Goal: Go to known website: Go to known website

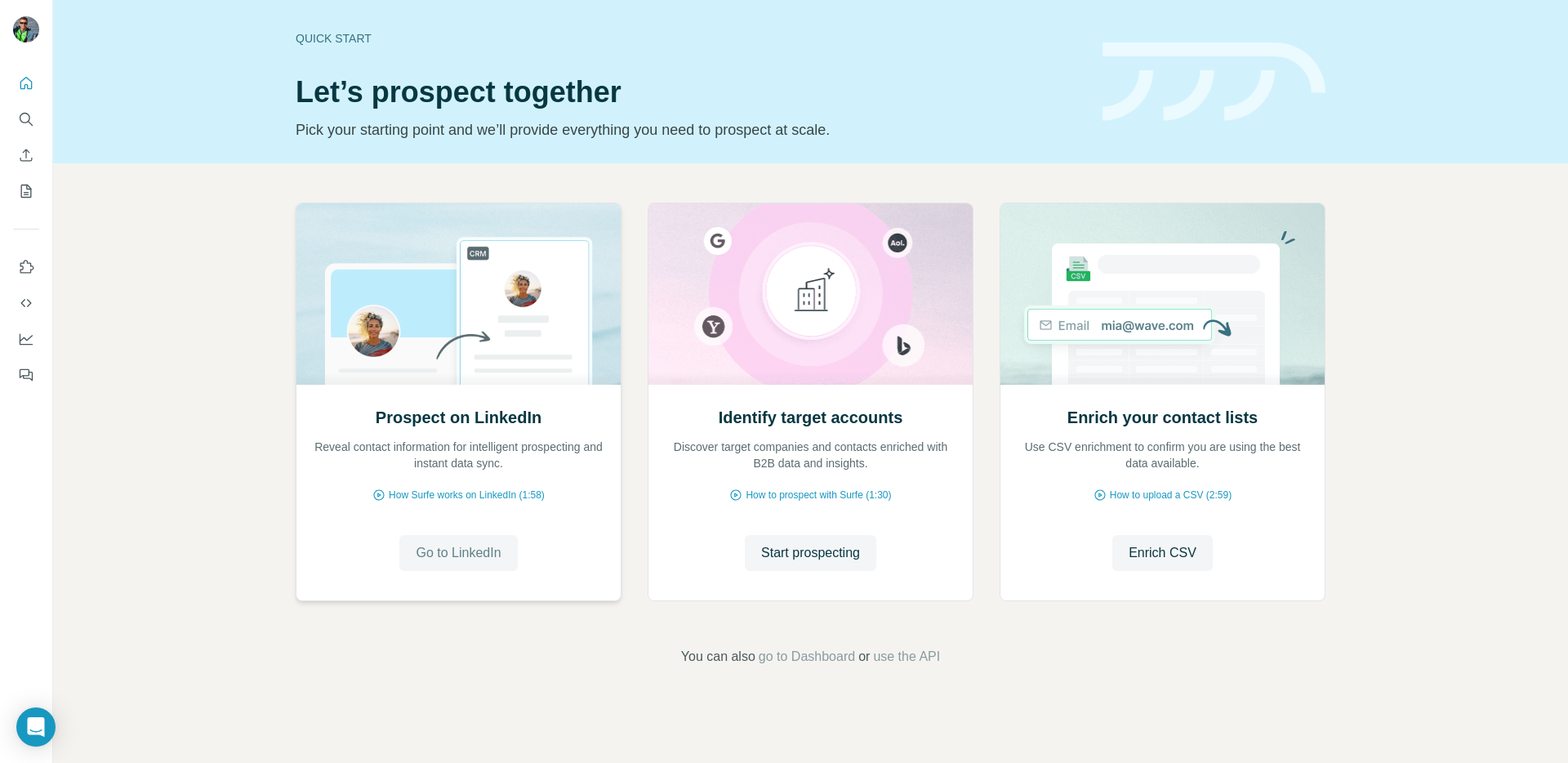
click at [473, 559] on span "Go to LinkedIn" at bounding box center [458, 552] width 85 height 19
click at [499, 550] on span "Go to LinkedIn" at bounding box center [458, 552] width 85 height 19
